Goal: Task Accomplishment & Management: Use online tool/utility

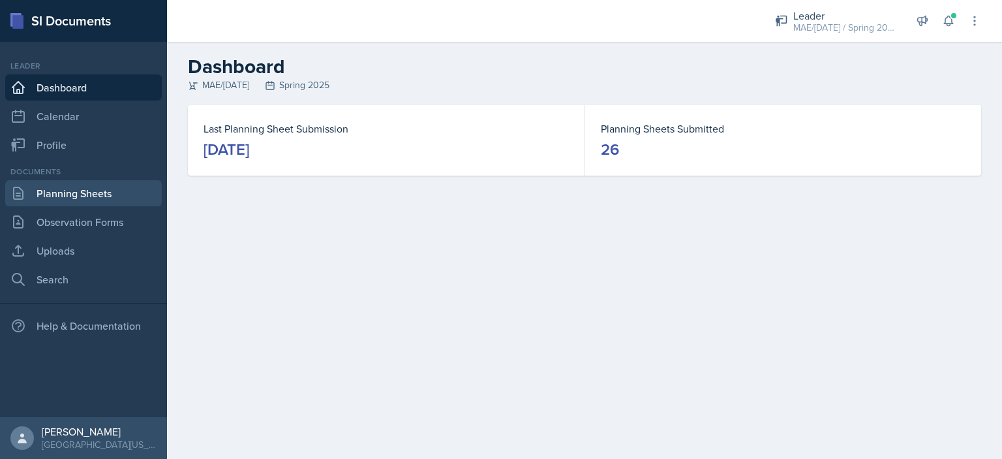
click at [110, 189] on link "Planning Sheets" at bounding box center [83, 193] width 157 height 26
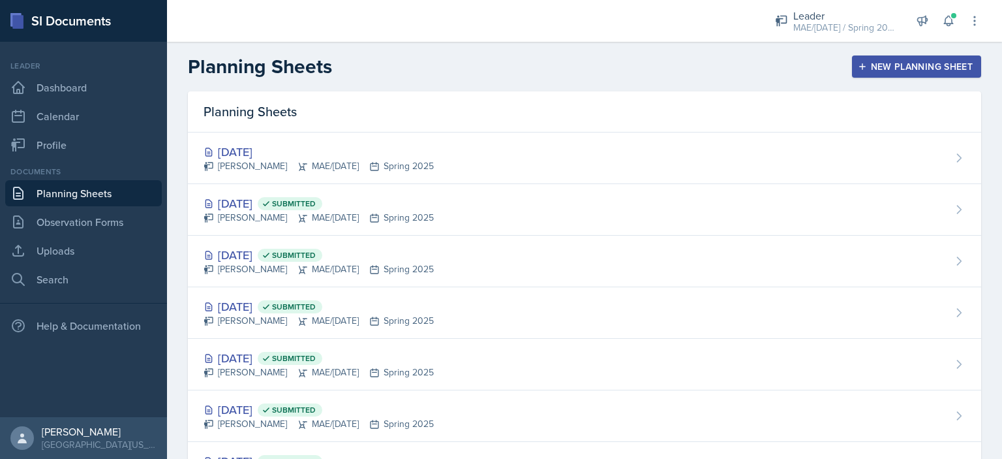
click at [858, 69] on icon "button" at bounding box center [862, 66] width 9 height 9
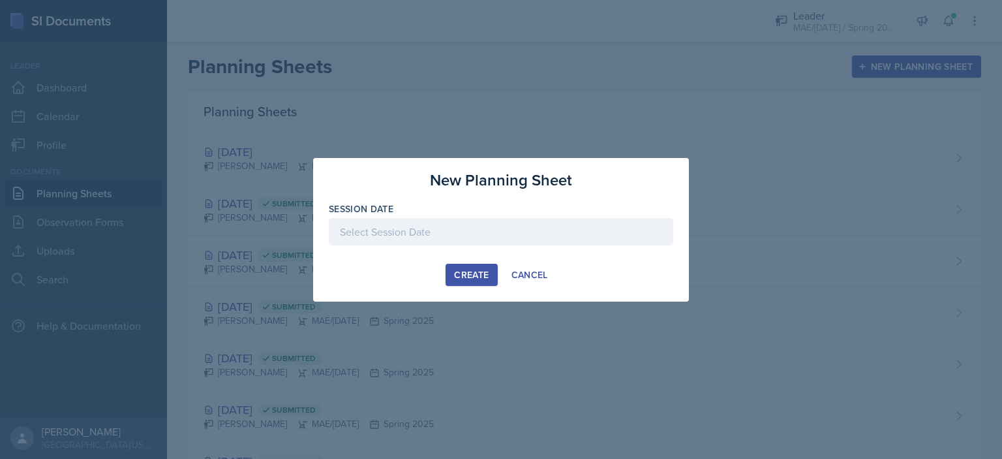
click at [484, 237] on div at bounding box center [501, 231] width 345 height 27
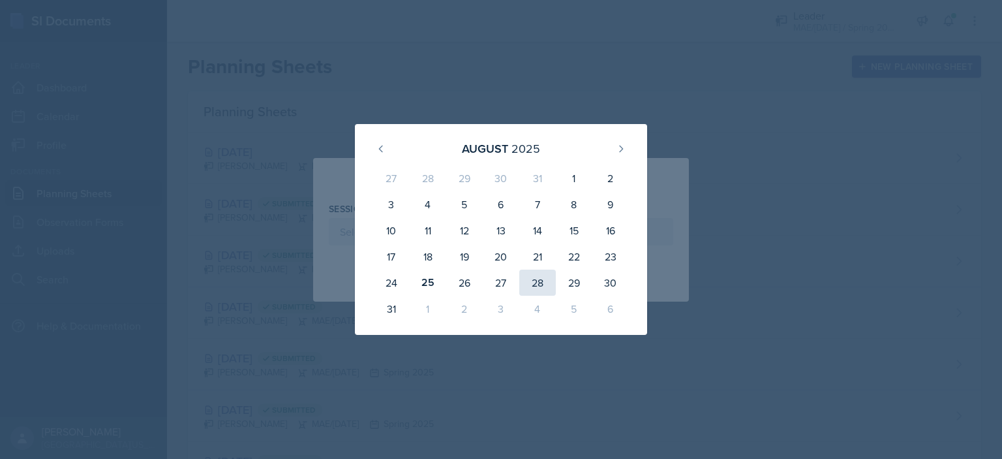
click at [523, 280] on div "28" at bounding box center [537, 283] width 37 height 26
type input "[DATE]"
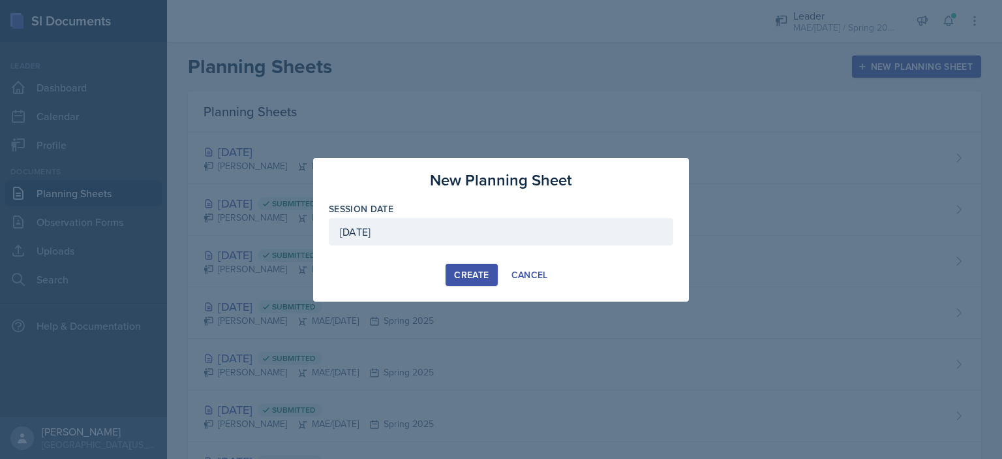
click at [455, 271] on div "Create" at bounding box center [471, 275] width 35 height 10
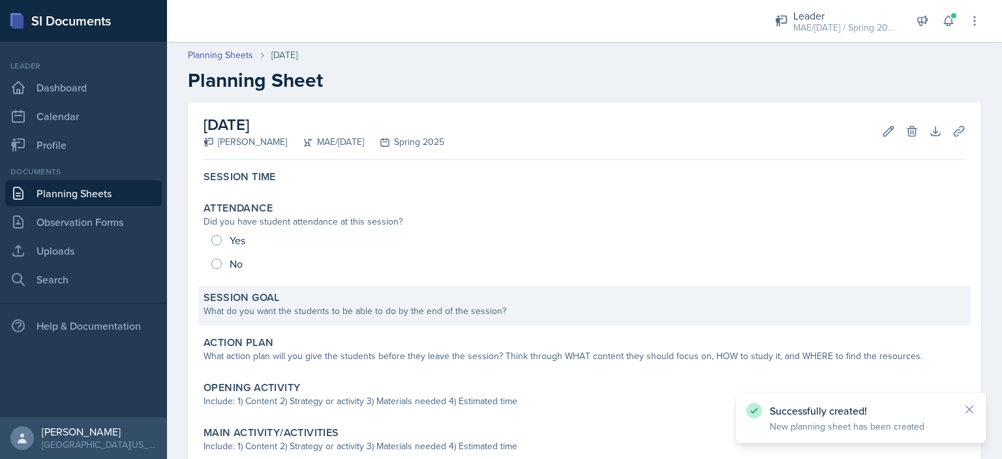
click at [282, 304] on div "What do you want the students to be able to do by the end of the session?" at bounding box center [585, 311] width 762 height 14
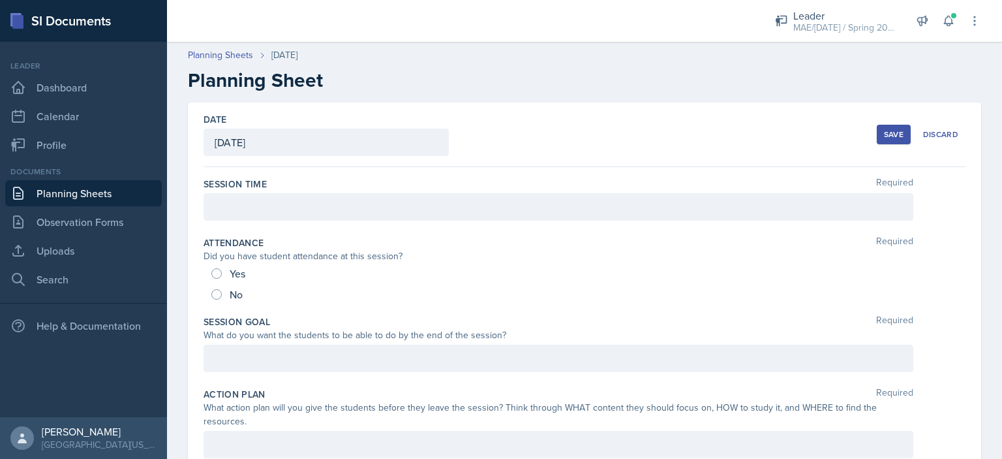
click at [266, 201] on div at bounding box center [559, 206] width 710 height 27
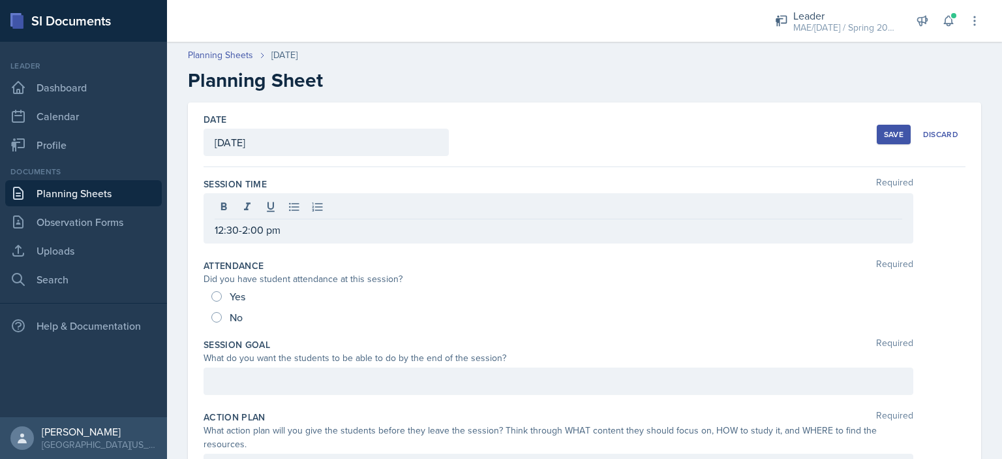
click at [867, 135] on div "Date [DATE] [DATE] 27 28 29 30 31 1 2 3 4 5 6 7 8 9 10 11 12 13 14 15 16 17 18 …" at bounding box center [585, 134] width 762 height 65
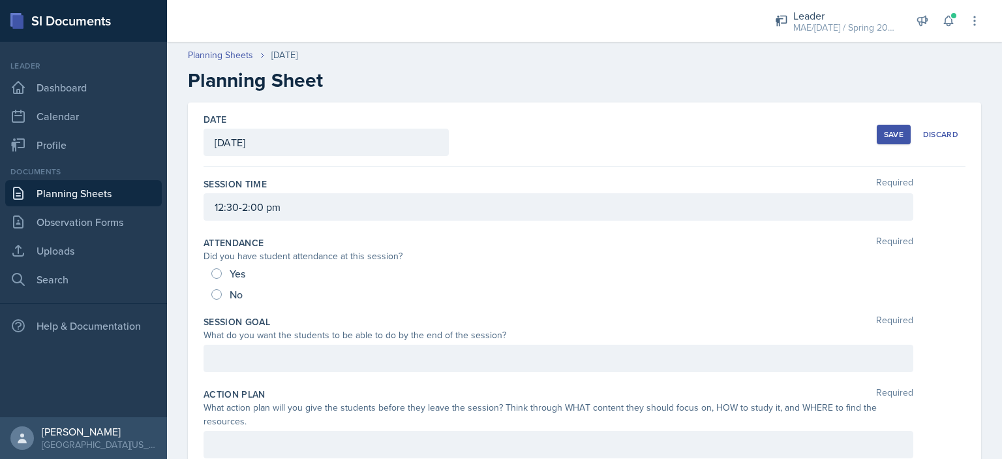
click at [884, 136] on div "Save" at bounding box center [894, 134] width 20 height 10
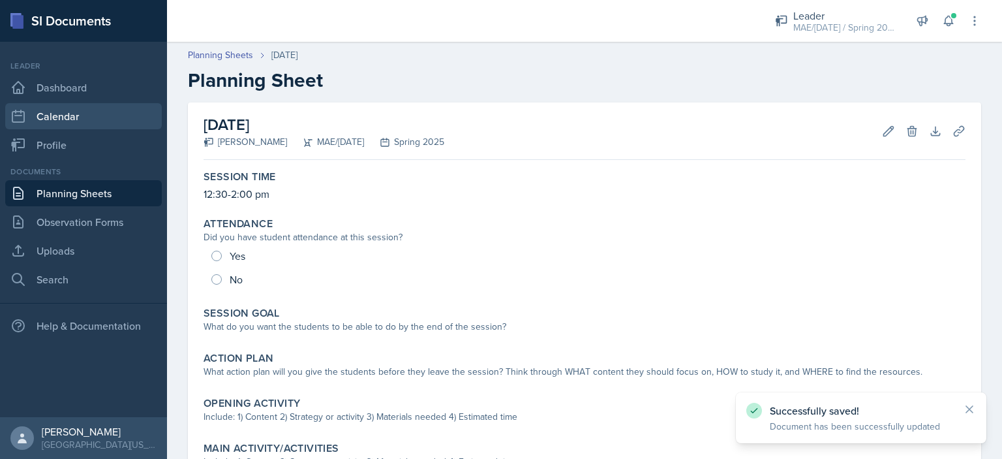
click at [76, 115] on link "Calendar" at bounding box center [83, 116] width 157 height 26
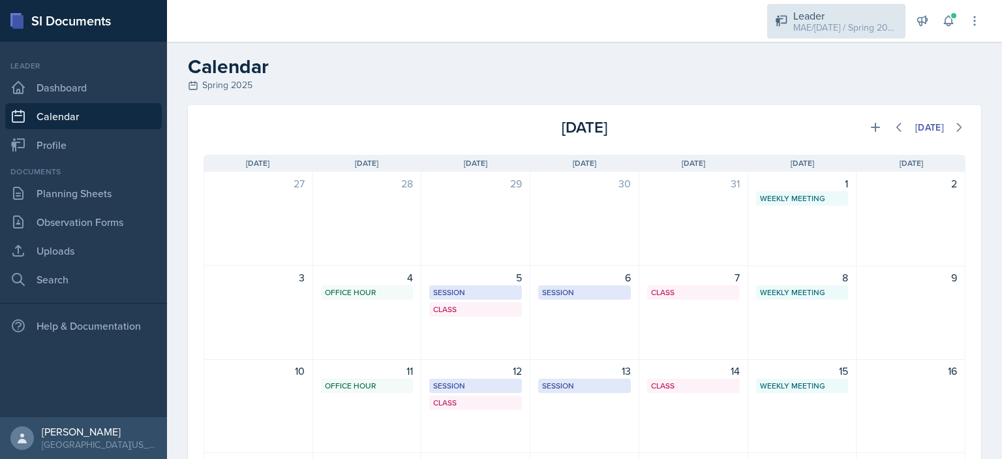
click at [809, 25] on div "MAE/[DATE] / Spring 2025" at bounding box center [846, 28] width 104 height 14
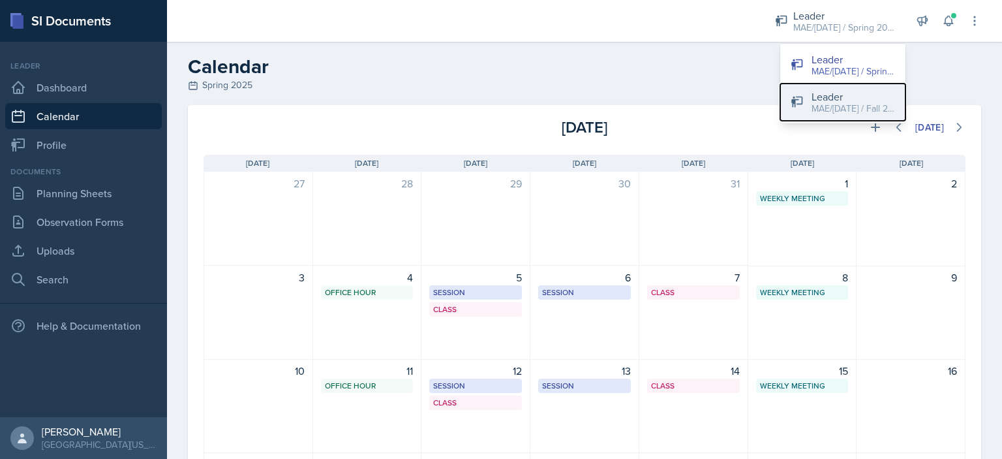
click at [811, 95] on button "Leader MAE/[DATE] / Fall 2025" at bounding box center [842, 102] width 125 height 37
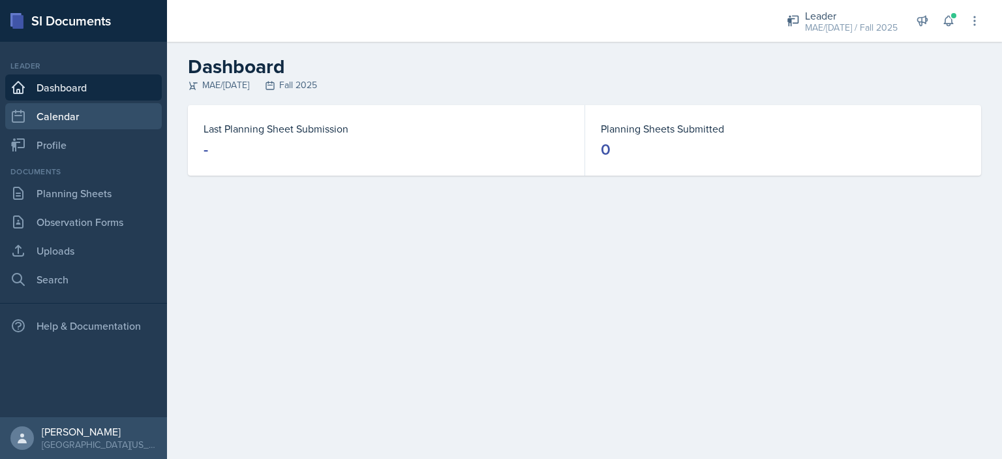
click at [85, 121] on link "Calendar" at bounding box center [83, 116] width 157 height 26
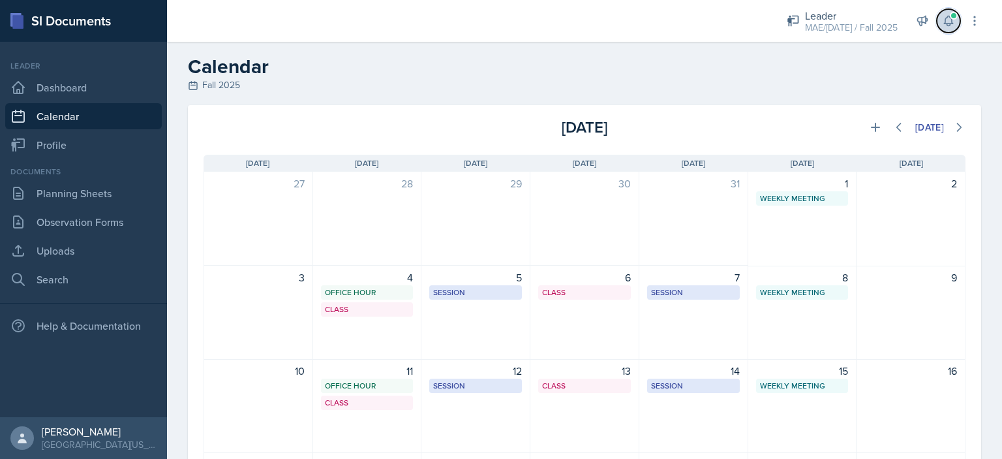
click at [953, 25] on icon at bounding box center [948, 20] width 13 height 13
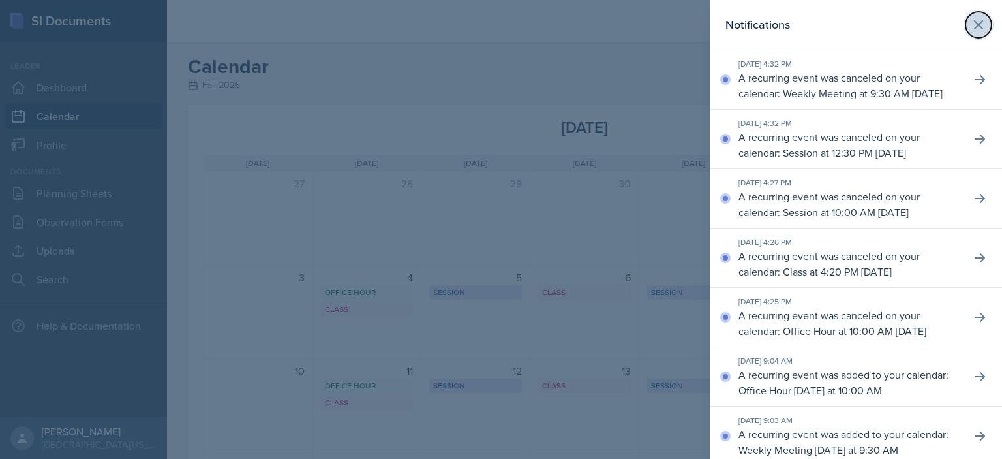
click at [975, 28] on icon at bounding box center [979, 25] width 8 height 8
